Goal: Information Seeking & Learning: Learn about a topic

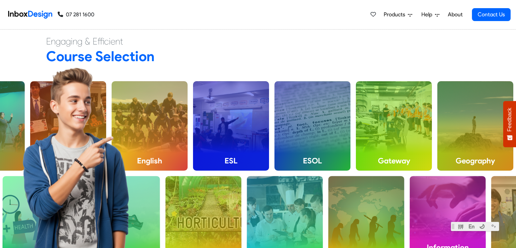
scroll to position [441, 0]
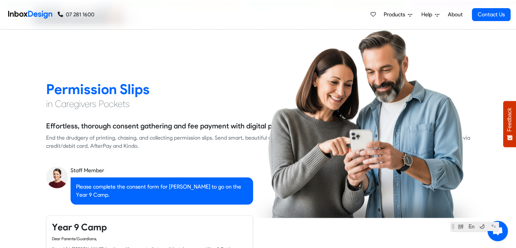
checkbox input "true"
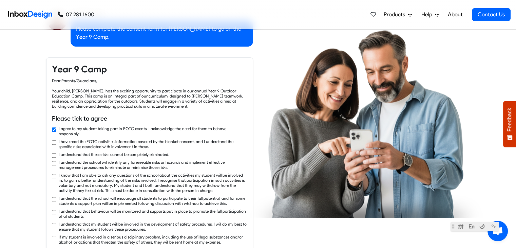
checkbox input "true"
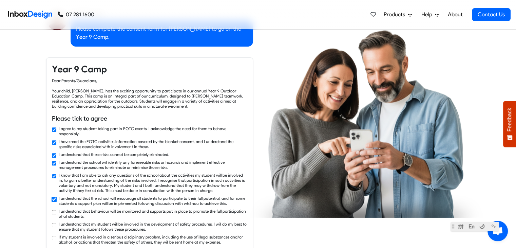
checkbox input "true"
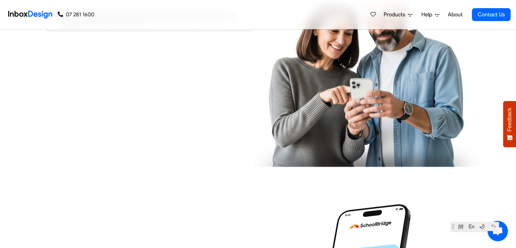
checkbox input "true"
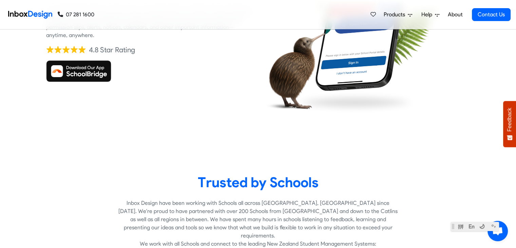
checkbox input "true"
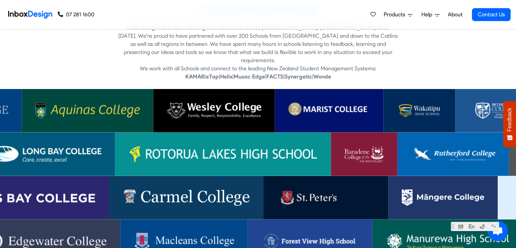
scroll to position [1323, 0]
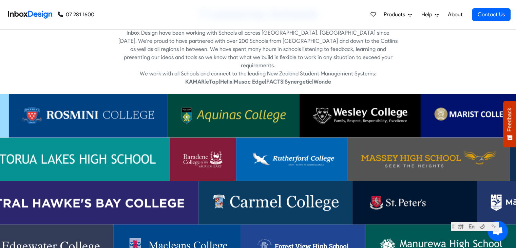
click at [452, 14] on link "About" at bounding box center [455, 15] width 19 height 14
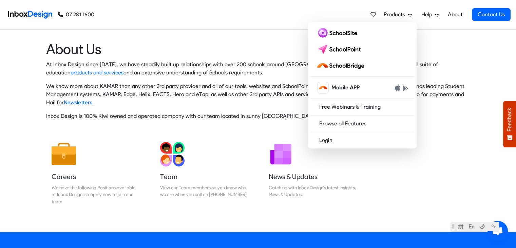
click at [208, 49] on heading "About Us" at bounding box center [258, 48] width 424 height 17
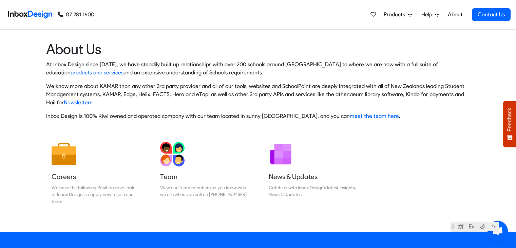
click at [452, 13] on link "About" at bounding box center [455, 15] width 19 height 14
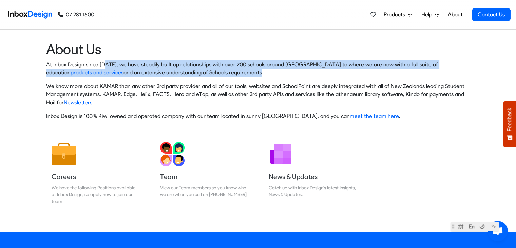
drag, startPoint x: 102, startPoint y: 64, endPoint x: 199, endPoint y: 72, distance: 97.0
click at [199, 72] on p "At Inbox Design since [DATE], we have steadily built up relationships with over…" at bounding box center [258, 68] width 424 height 16
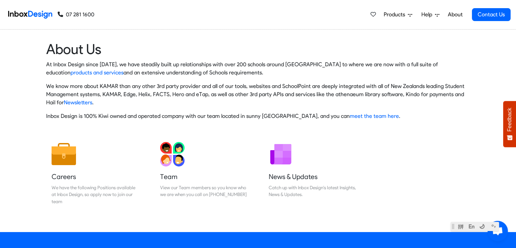
click at [238, 66] on p "At Inbox Design since [DATE], we have steadily built up relationships with over…" at bounding box center [258, 68] width 424 height 16
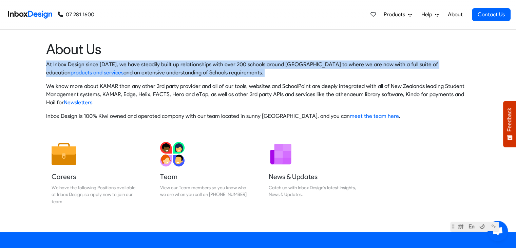
click at [238, 66] on p "At Inbox Design since [DATE], we have steadily built up relationships with over…" at bounding box center [258, 68] width 424 height 16
click at [237, 76] on p "At Inbox Design since 2005, we have steadily built up relationships with over 2…" at bounding box center [258, 68] width 424 height 16
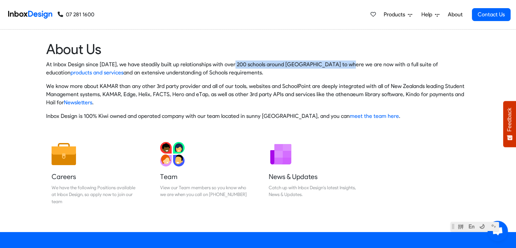
drag, startPoint x: 231, startPoint y: 63, endPoint x: 341, endPoint y: 63, distance: 109.9
click at [341, 63] on p "At Inbox Design since 2005, we have steadily built up relationships with over 2…" at bounding box center [258, 68] width 424 height 16
click at [152, 87] on p "We know more about KAMAR than any other 3rd party provider and all of our tools…" at bounding box center [258, 94] width 424 height 24
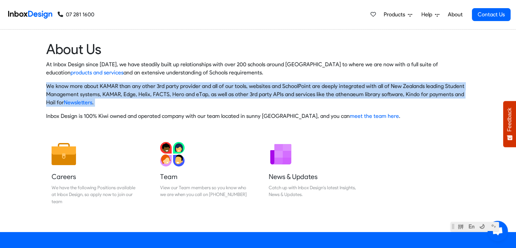
click at [152, 87] on p "We know more about KAMAR than any other 3rd party provider and all of our tools…" at bounding box center [258, 94] width 424 height 24
click at [201, 89] on p "We know more about KAMAR than any other 3rd party provider and all of our tools…" at bounding box center [258, 94] width 424 height 24
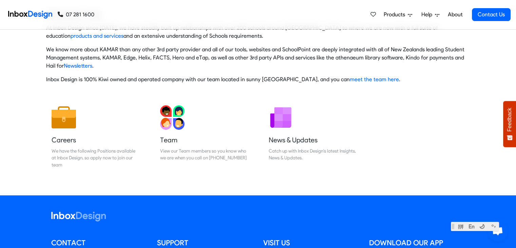
scroll to position [68, 0]
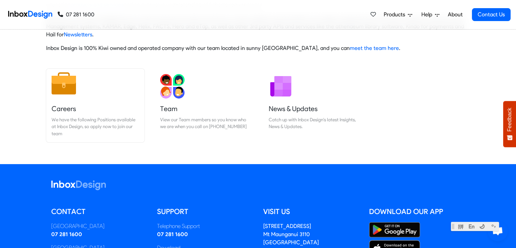
click at [72, 90] on img at bounding box center [64, 83] width 24 height 24
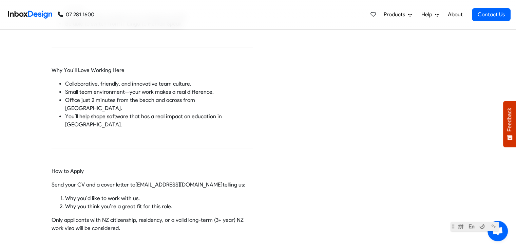
scroll to position [645, 0]
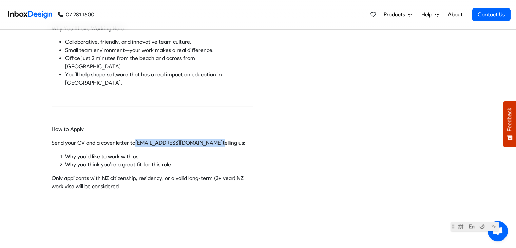
drag, startPoint x: 133, startPoint y: 124, endPoint x: 200, endPoint y: 128, distance: 67.6
click at [200, 139] on p "Send your CV and a cover letter to careers@inboxdesign.co.nz telling us:" at bounding box center [152, 143] width 201 height 8
click at [176, 174] on p "Only applicants with NZ citizenship, residency, or a valid long-term (3+ year) …" at bounding box center [152, 182] width 201 height 16
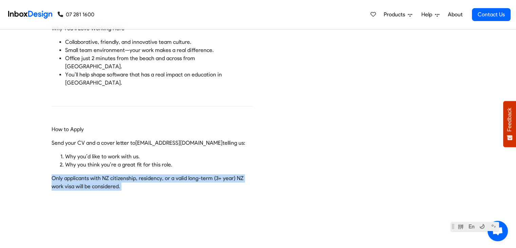
click at [176, 174] on p "Only applicants with NZ citizenship, residency, or a valid long-term (3+ year) …" at bounding box center [152, 182] width 201 height 16
click at [163, 174] on p "Only applicants with NZ citizenship, residency, or a valid long-term (3+ year) …" at bounding box center [152, 182] width 201 height 16
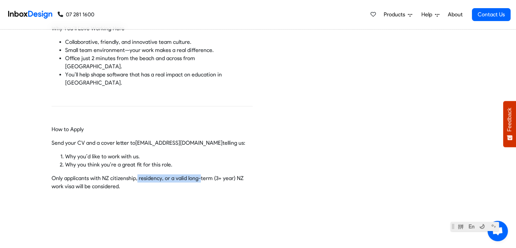
drag, startPoint x: 135, startPoint y: 161, endPoint x: 197, endPoint y: 161, distance: 61.4
click at [197, 174] on p "Only applicants with NZ citizenship, residency, or a valid long-term (3+ year) …" at bounding box center [152, 182] width 201 height 16
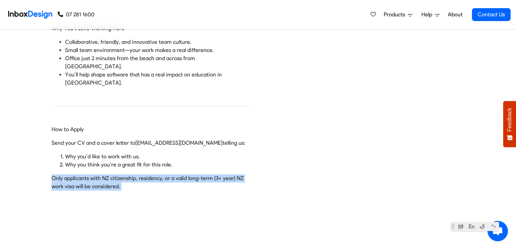
click at [197, 174] on p "Only applicants with NZ citizenship, residency, or a valid long-term (3+ year) …" at bounding box center [152, 182] width 201 height 16
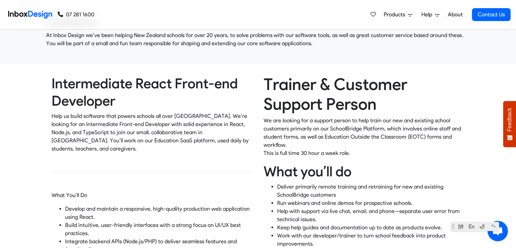
scroll to position [68, 0]
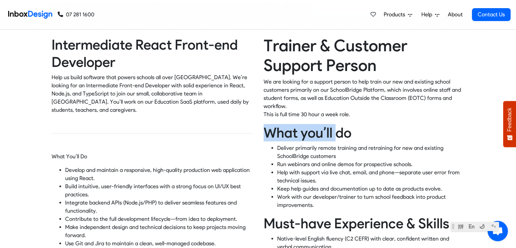
drag, startPoint x: 268, startPoint y: 127, endPoint x: 339, endPoint y: 131, distance: 71.1
click at [339, 131] on h2 "What you’ll do" at bounding box center [364, 132] width 201 height 17
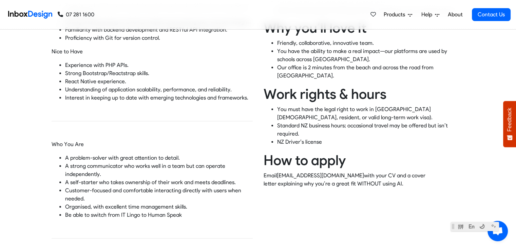
scroll to position [441, 0]
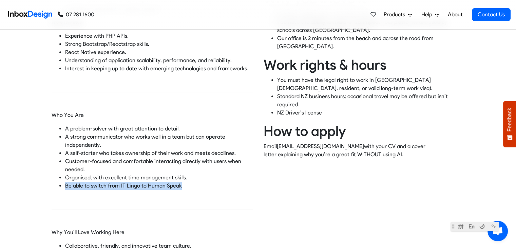
drag, startPoint x: 66, startPoint y: 176, endPoint x: 181, endPoint y: 179, distance: 115.4
click at [181, 181] on p "Be able to switch from IT Lingo to Human Speak" at bounding box center [159, 185] width 188 height 8
click at [160, 181] on p "Be able to switch from IT Lingo to Human Speak" at bounding box center [159, 185] width 188 height 8
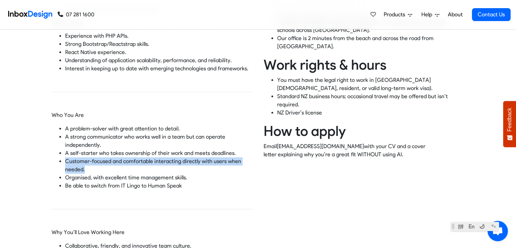
drag, startPoint x: 62, startPoint y: 154, endPoint x: 116, endPoint y: 161, distance: 54.5
click at [116, 161] on ul "A problem-solver with great attention to detail. A strong communicator who work…" at bounding box center [152, 157] width 201 height 65
click at [116, 161] on p "Customer-focused and comfortable interacting directly with users when needed." at bounding box center [159, 165] width 188 height 16
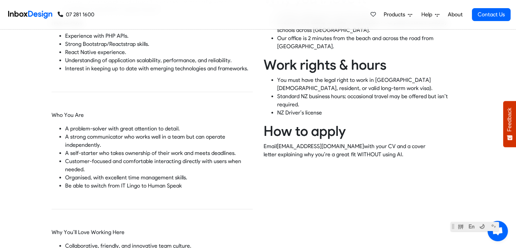
click at [156, 157] on p "Customer-focused and comfortable interacting directly with users when needed." at bounding box center [159, 165] width 188 height 16
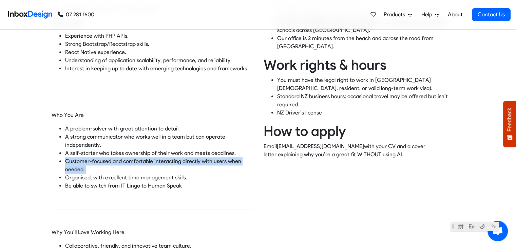
click at [156, 157] on p "Customer-focused and comfortable interacting directly with users when needed." at bounding box center [159, 165] width 188 height 16
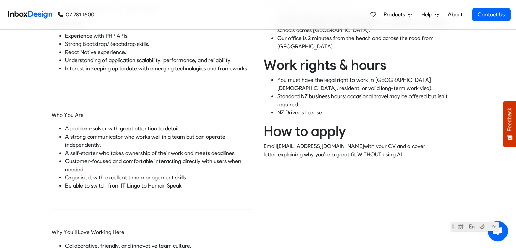
click at [131, 149] on p "A self-starter who takes ownership of their work and meets deadlines." at bounding box center [159, 153] width 188 height 8
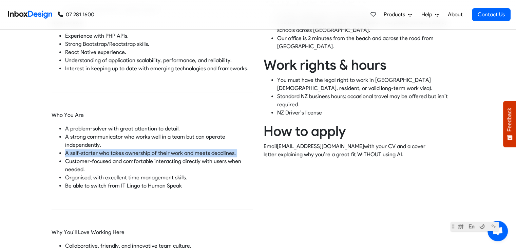
click at [131, 149] on p "A self-starter who takes ownership of their work and meets deadlines." at bounding box center [159, 153] width 188 height 8
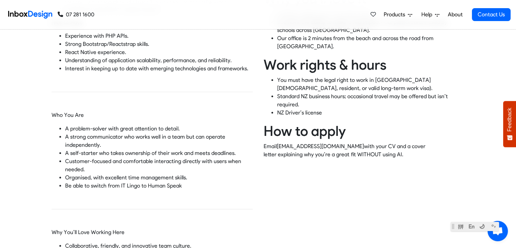
click at [130, 133] on p "A strong communicator who works well in a team but can operate independently." at bounding box center [159, 141] width 188 height 16
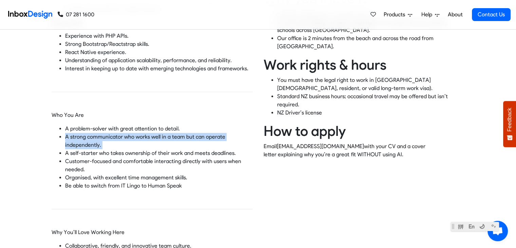
click at [130, 133] on p "A strong communicator who works well in a team but can operate independently." at bounding box center [159, 141] width 188 height 16
click at [136, 133] on p "A strong communicator who works well in a team but can operate independently." at bounding box center [159, 141] width 188 height 16
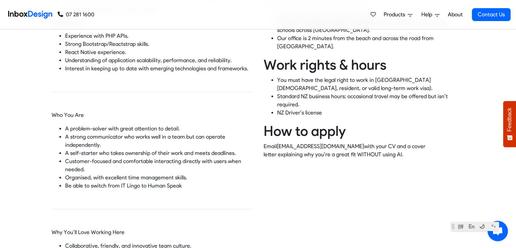
click at [139, 125] on p "A problem-solver with great attention to detail." at bounding box center [159, 129] width 188 height 8
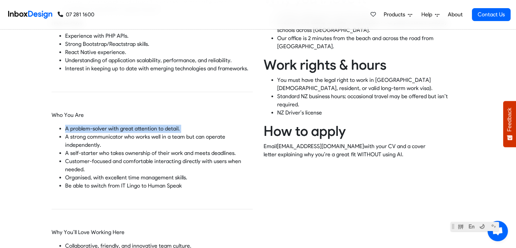
click at [139, 125] on p "A problem-solver with great attention to detail." at bounding box center [159, 129] width 188 height 8
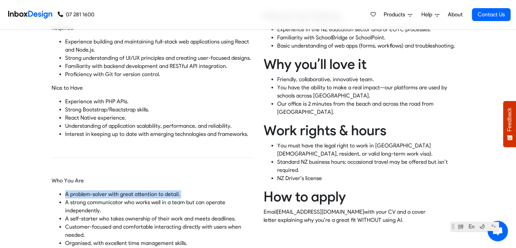
scroll to position [373, 0]
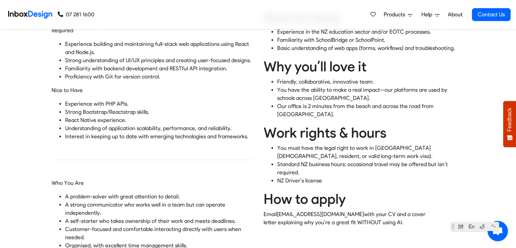
click at [140, 132] on p "Interest in keeping up to date with emerging technologies and frameworks." at bounding box center [159, 136] width 188 height 8
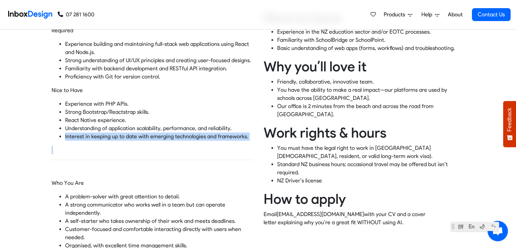
click at [140, 132] on p "Interest in keeping up to date with emerging technologies and frameworks." at bounding box center [159, 136] width 188 height 8
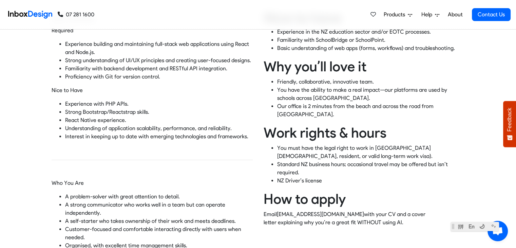
click at [104, 108] on p "Strong Bootstrap/Reactstrap skills." at bounding box center [159, 112] width 188 height 8
click at [117, 116] on p "React Native experience." at bounding box center [159, 120] width 188 height 8
drag, startPoint x: 65, startPoint y: 103, endPoint x: 163, endPoint y: 103, distance: 98.0
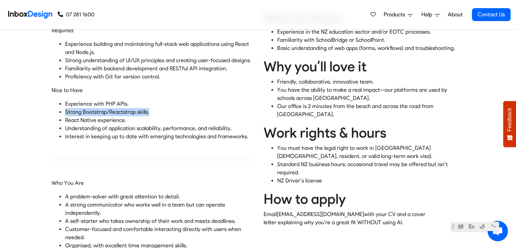
click at [163, 108] on p "Strong Bootstrap/Reactstrap skills." at bounding box center [159, 112] width 188 height 8
click at [92, 116] on p "React Native experience." at bounding box center [159, 120] width 188 height 8
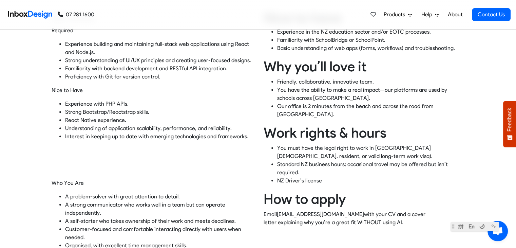
click at [117, 124] on p "Understanding of application scalability, performance, and reliability." at bounding box center [159, 128] width 188 height 8
click at [128, 124] on p "Understanding of application scalability, performance, and reliability." at bounding box center [159, 128] width 188 height 8
click at [125, 124] on p "Understanding of application scalability, performance, and reliability." at bounding box center [159, 128] width 188 height 8
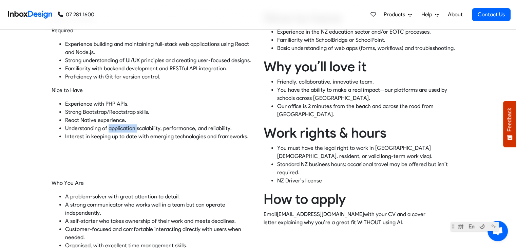
click at [125, 124] on p "Understanding of application scalability, performance, and reliability." at bounding box center [159, 128] width 188 height 8
click at [123, 132] on p "Interest in keeping up to date with emerging technologies and frameworks." at bounding box center [159, 136] width 188 height 8
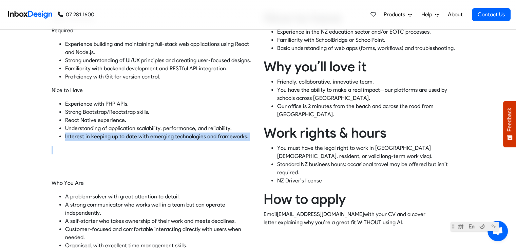
click at [123, 132] on p "Interest in keeping up to date with emerging technologies and frameworks." at bounding box center [159, 136] width 188 height 8
drag, startPoint x: 123, startPoint y: 126, endPoint x: 104, endPoint y: 127, distance: 18.7
click at [104, 132] on p "Interest in keeping up to date with emerging technologies and frameworks." at bounding box center [159, 136] width 188 height 8
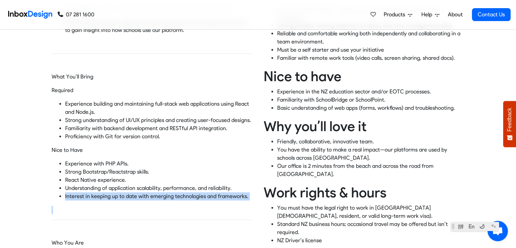
scroll to position [271, 0]
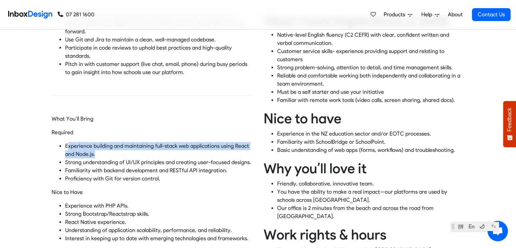
drag, startPoint x: 66, startPoint y: 137, endPoint x: 105, endPoint y: 144, distance: 39.4
click at [105, 144] on p "Experience building and maintaining full-stack web applications using React and…" at bounding box center [159, 150] width 188 height 16
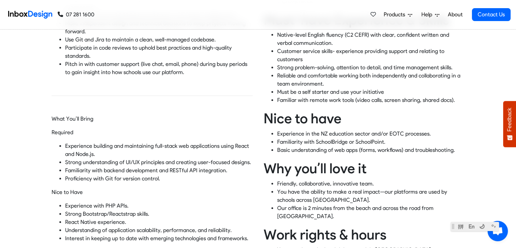
click at [89, 158] on p "Strong understanding of UI/UX principles and creating user-focused designs." at bounding box center [159, 162] width 188 height 8
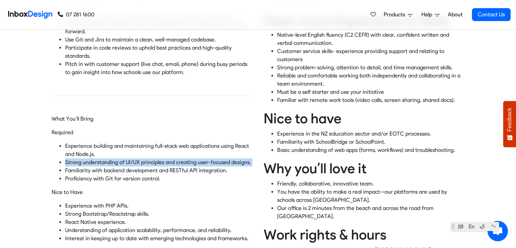
click at [89, 158] on p "Strong understanding of UI/UX principles and creating user-focused designs." at bounding box center [159, 162] width 188 height 8
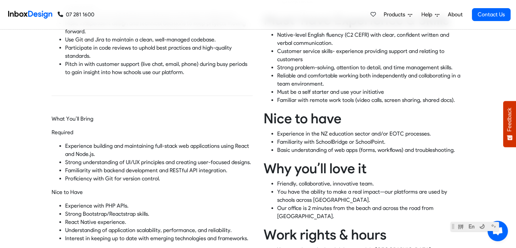
click at [80, 142] on p "Experience building and maintaining full-stack web applications using React and…" at bounding box center [159, 150] width 188 height 16
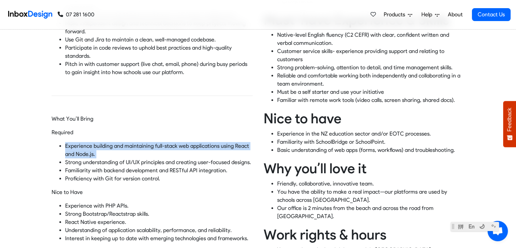
click at [80, 142] on p "Experience building and maintaining full-stack web applications using React and…" at bounding box center [159, 150] width 188 height 16
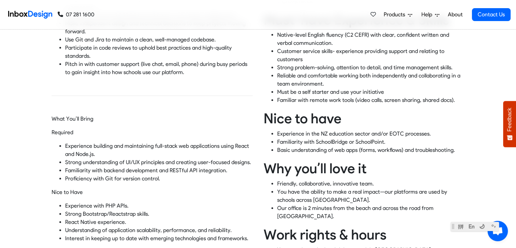
click at [96, 158] on p "Strong understanding of UI/UX principles and creating user-focused designs." at bounding box center [159, 162] width 188 height 8
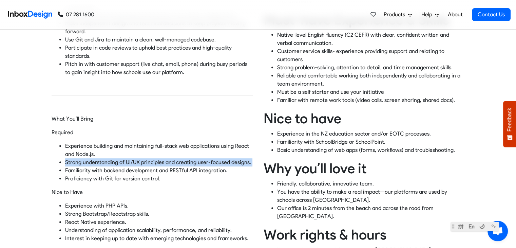
click at [96, 158] on p "Strong understanding of UI/UX principles and creating user-focused designs." at bounding box center [159, 162] width 188 height 8
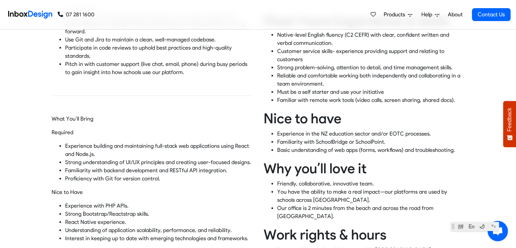
click at [98, 166] on p "Familiarity with backend development and RESTful API integration." at bounding box center [159, 170] width 188 height 8
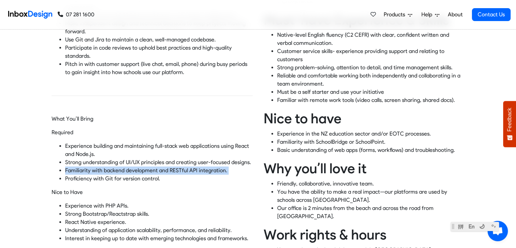
click at [98, 166] on p "Familiarity with backend development and RESTful API integration." at bounding box center [159, 170] width 188 height 8
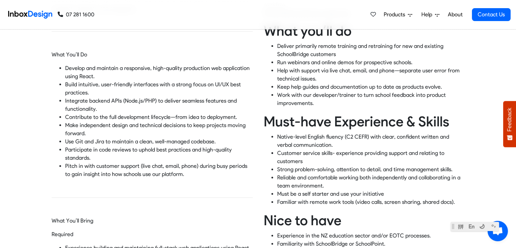
click at [102, 97] on p "Integrate backend APIs (Node.js/PHP) to deliver seamless features and functiona…" at bounding box center [159, 105] width 188 height 16
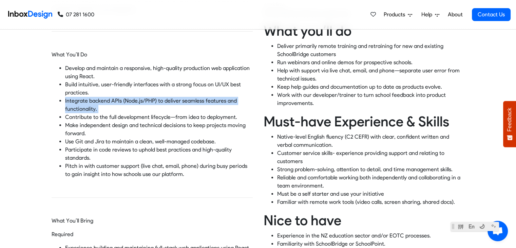
click at [102, 97] on p "Integrate backend APIs (Node.js/PHP) to deliver seamless features and functiona…" at bounding box center [159, 105] width 188 height 16
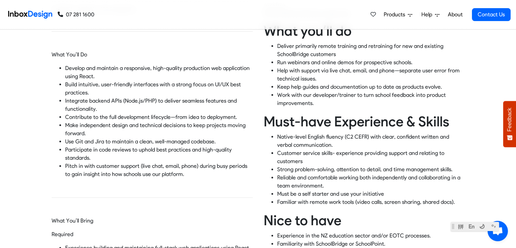
click at [128, 113] on p "Contribute to the full development lifecycle—from idea to deployment." at bounding box center [159, 117] width 188 height 8
click at [133, 113] on p "Contribute to the full development lifecycle—from idea to deployment." at bounding box center [159, 117] width 188 height 8
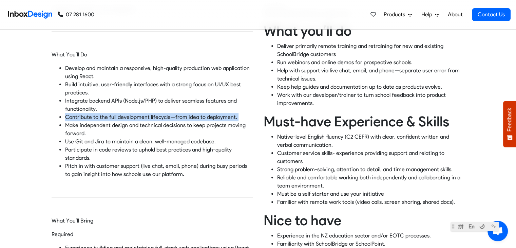
click at [133, 113] on p "Contribute to the full development lifecycle—from idea to deployment." at bounding box center [159, 117] width 188 height 8
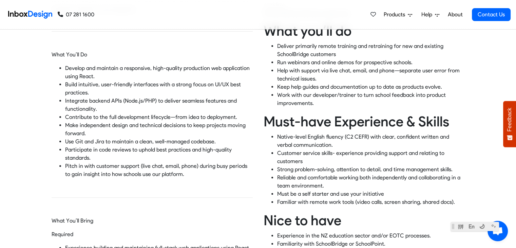
click at [121, 121] on p "Make independent design and technical decisions to keep projects moving forward." at bounding box center [159, 129] width 188 height 16
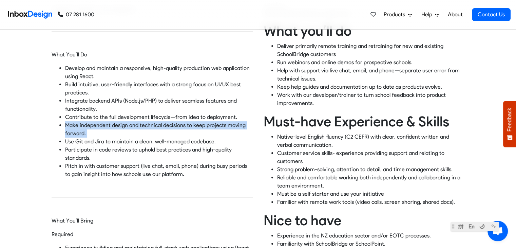
click at [121, 121] on p "Make independent design and technical decisions to keep projects moving forward." at bounding box center [159, 129] width 188 height 16
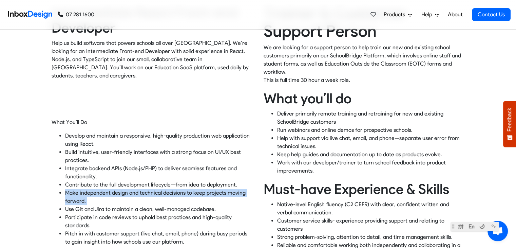
scroll to position [102, 0]
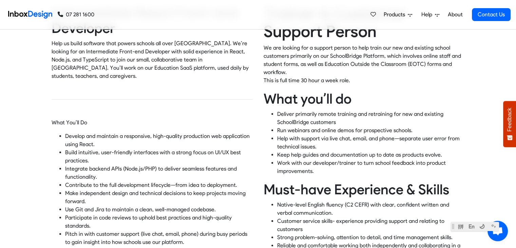
click at [147, 132] on p "Develop and maintain a responsive, high-quality production web application usin…" at bounding box center [159, 140] width 188 height 16
click at [154, 132] on p "Develop and maintain a responsive, high-quality production web application usin…" at bounding box center [159, 140] width 188 height 16
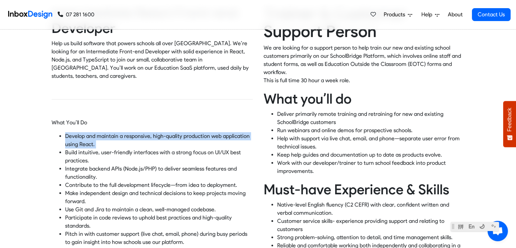
click at [154, 132] on p "Develop and maintain a responsive, high-quality production web application usin…" at bounding box center [159, 140] width 188 height 16
drag, startPoint x: 154, startPoint y: 129, endPoint x: 128, endPoint y: 136, distance: 27.3
click at [128, 136] on p "Develop and maintain a responsive, high-quality production web application usin…" at bounding box center [159, 140] width 188 height 16
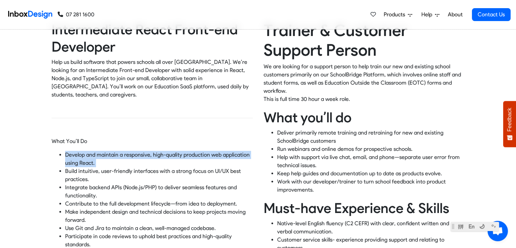
scroll to position [68, 0]
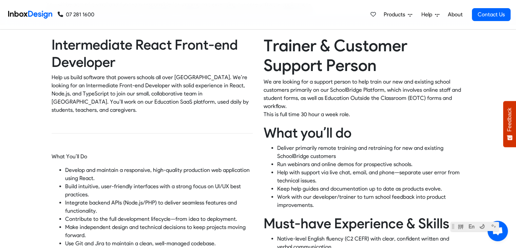
click at [148, 89] on p "Help us build software that powers schools all over [GEOGRAPHIC_DATA]. We’re lo…" at bounding box center [152, 93] width 201 height 41
drag, startPoint x: 166, startPoint y: 78, endPoint x: 129, endPoint y: 78, distance: 37.3
click at [129, 78] on p "Help us build software that powers schools all over [GEOGRAPHIC_DATA]. We’re lo…" at bounding box center [152, 93] width 201 height 41
click at [77, 77] on p "Help us build software that powers schools all over [GEOGRAPHIC_DATA]. We’re lo…" at bounding box center [152, 93] width 201 height 41
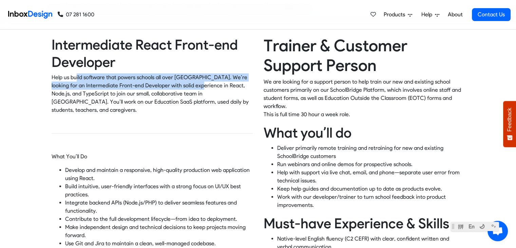
drag, startPoint x: 75, startPoint y: 77, endPoint x: 189, endPoint y: 81, distance: 114.4
click at [189, 81] on p "Help us build software that powers schools all over [GEOGRAPHIC_DATA]. We’re lo…" at bounding box center [152, 93] width 201 height 41
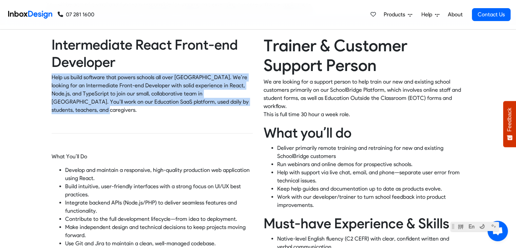
drag, startPoint x: 234, startPoint y: 102, endPoint x: 44, endPoint y: 76, distance: 192.4
click at [106, 86] on p "Help us build software that powers schools all over [GEOGRAPHIC_DATA]. We’re lo…" at bounding box center [152, 93] width 201 height 41
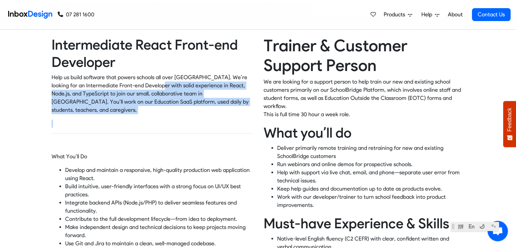
drag, startPoint x: 150, startPoint y: 87, endPoint x: 228, endPoint y: 106, distance: 80.1
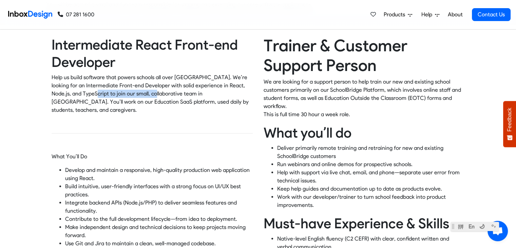
drag, startPoint x: 79, startPoint y: 93, endPoint x: 138, endPoint y: 96, distance: 59.8
click at [138, 96] on p "Help us build software that powers schools all over [GEOGRAPHIC_DATA]. We’re lo…" at bounding box center [152, 93] width 201 height 41
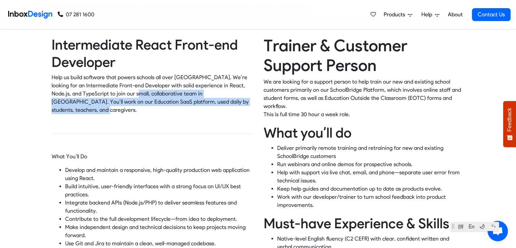
drag, startPoint x: 117, startPoint y: 93, endPoint x: 229, endPoint y: 100, distance: 112.2
click at [229, 100] on p "Help us build software that powers schools all over [GEOGRAPHIC_DATA]. We’re lo…" at bounding box center [152, 93] width 201 height 41
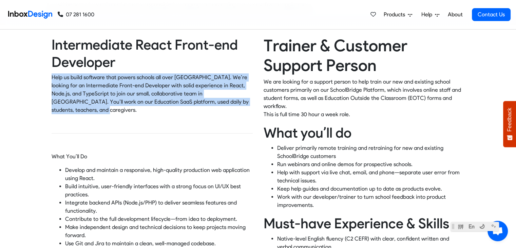
drag, startPoint x: 233, startPoint y: 101, endPoint x: 48, endPoint y: 77, distance: 186.9
click at [197, 91] on p "Help us build software that powers schools all over [GEOGRAPHIC_DATA]. We’re lo…" at bounding box center [152, 93] width 201 height 41
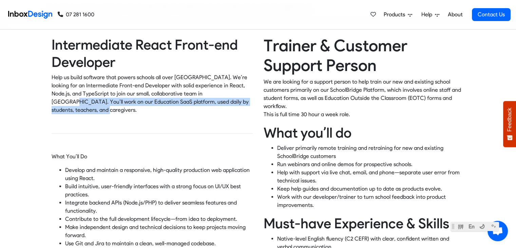
drag, startPoint x: 206, startPoint y: 92, endPoint x: 238, endPoint y: 102, distance: 33.4
click at [238, 102] on p "Help us build software that powers schools all over [GEOGRAPHIC_DATA]. We’re lo…" at bounding box center [152, 93] width 201 height 41
drag, startPoint x: 113, startPoint y: 101, endPoint x: 236, endPoint y: 102, distance: 123.8
click at [236, 102] on p "Help us build software that powers schools all over [GEOGRAPHIC_DATA]. We’re lo…" at bounding box center [152, 93] width 201 height 41
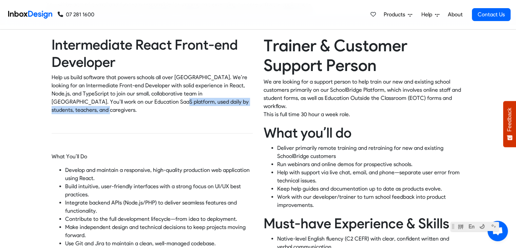
click at [236, 102] on p "Help us build software that powers schools all over [GEOGRAPHIC_DATA]. We’re lo…" at bounding box center [152, 93] width 201 height 41
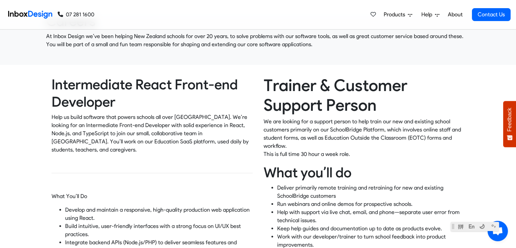
scroll to position [0, 0]
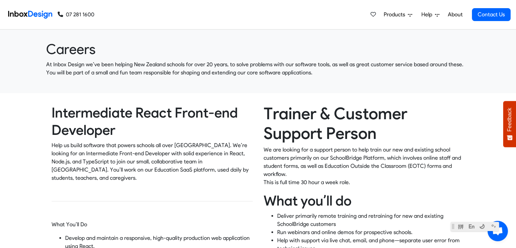
click at [401, 16] on span "Products" at bounding box center [396, 15] width 24 height 8
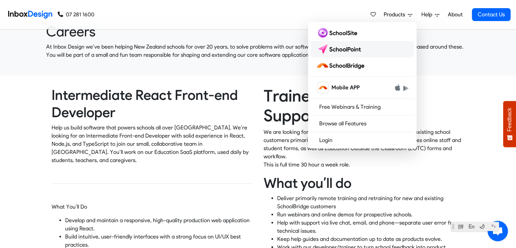
scroll to position [34, 0]
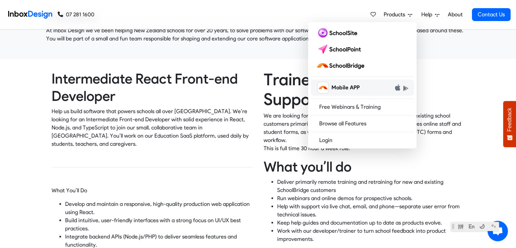
click at [351, 89] on span "Mobile APP" at bounding box center [345, 87] width 28 height 8
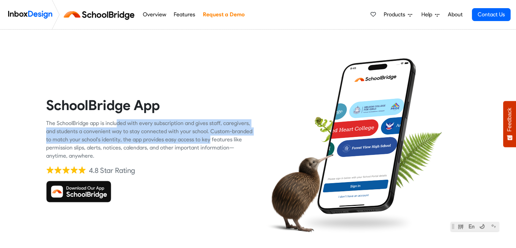
drag, startPoint x: 101, startPoint y: 121, endPoint x: 191, endPoint y: 139, distance: 90.9
click at [191, 139] on div "The SchoolBridge app is included with every subscription and gives staff, careg…" at bounding box center [149, 139] width 207 height 41
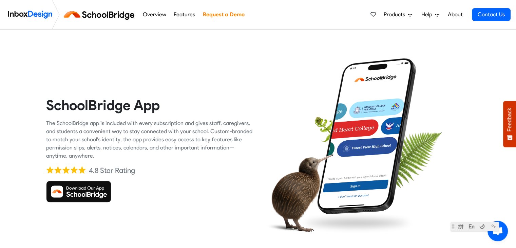
click at [394, 12] on span "Products" at bounding box center [396, 15] width 24 height 8
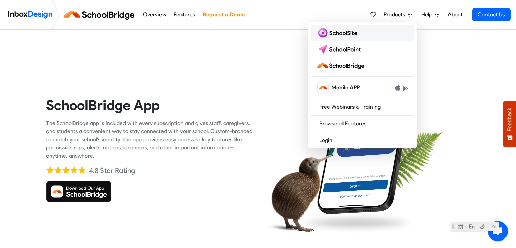
click at [351, 33] on img at bounding box center [338, 32] width 44 height 11
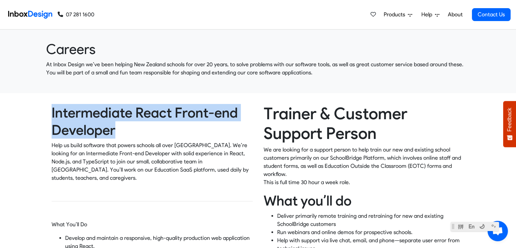
drag, startPoint x: 45, startPoint y: 107, endPoint x: 149, endPoint y: 137, distance: 108.3
click at [149, 137] on h2 "Intermediate React Front-end Developer" at bounding box center [152, 121] width 201 height 35
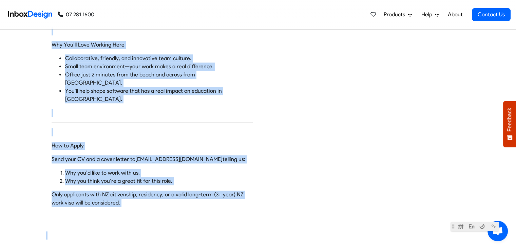
scroll to position [746, 0]
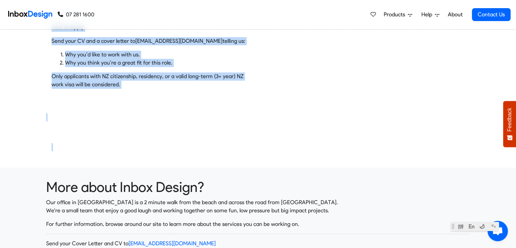
drag, startPoint x: 52, startPoint y: 41, endPoint x: 154, endPoint y: 75, distance: 107.6
copy div "Loremipsumdo Sitam Conse-adi Elitseddo Eius te incid utlabore etdo magnaa enima…"
